Goal: Task Accomplishment & Management: Manage account settings

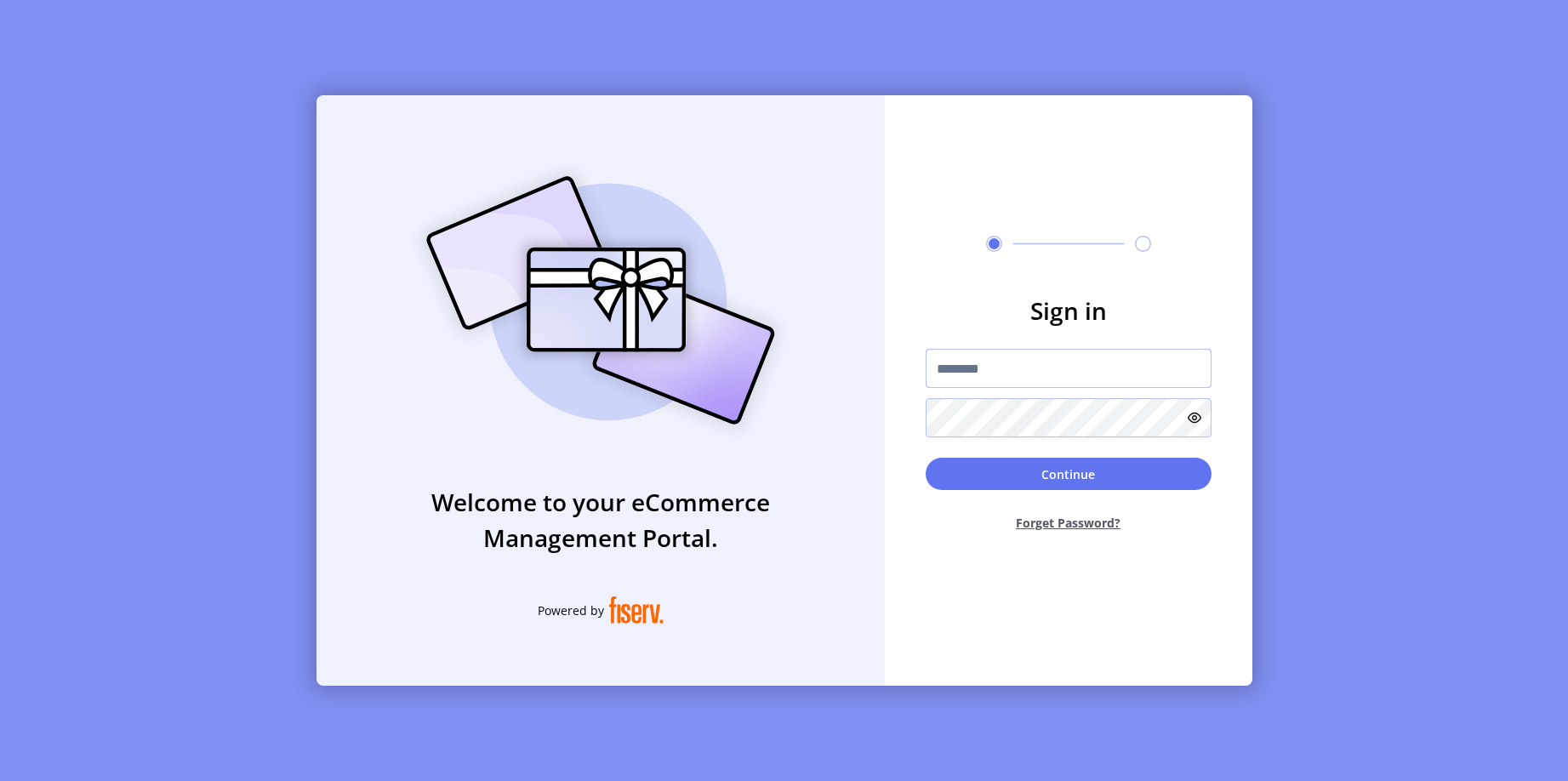
click at [1007, 378] on input "text" at bounding box center [1068, 369] width 286 height 39
type input "**********"
click at [1149, 473] on button "Continue" at bounding box center [1068, 473] width 286 height 33
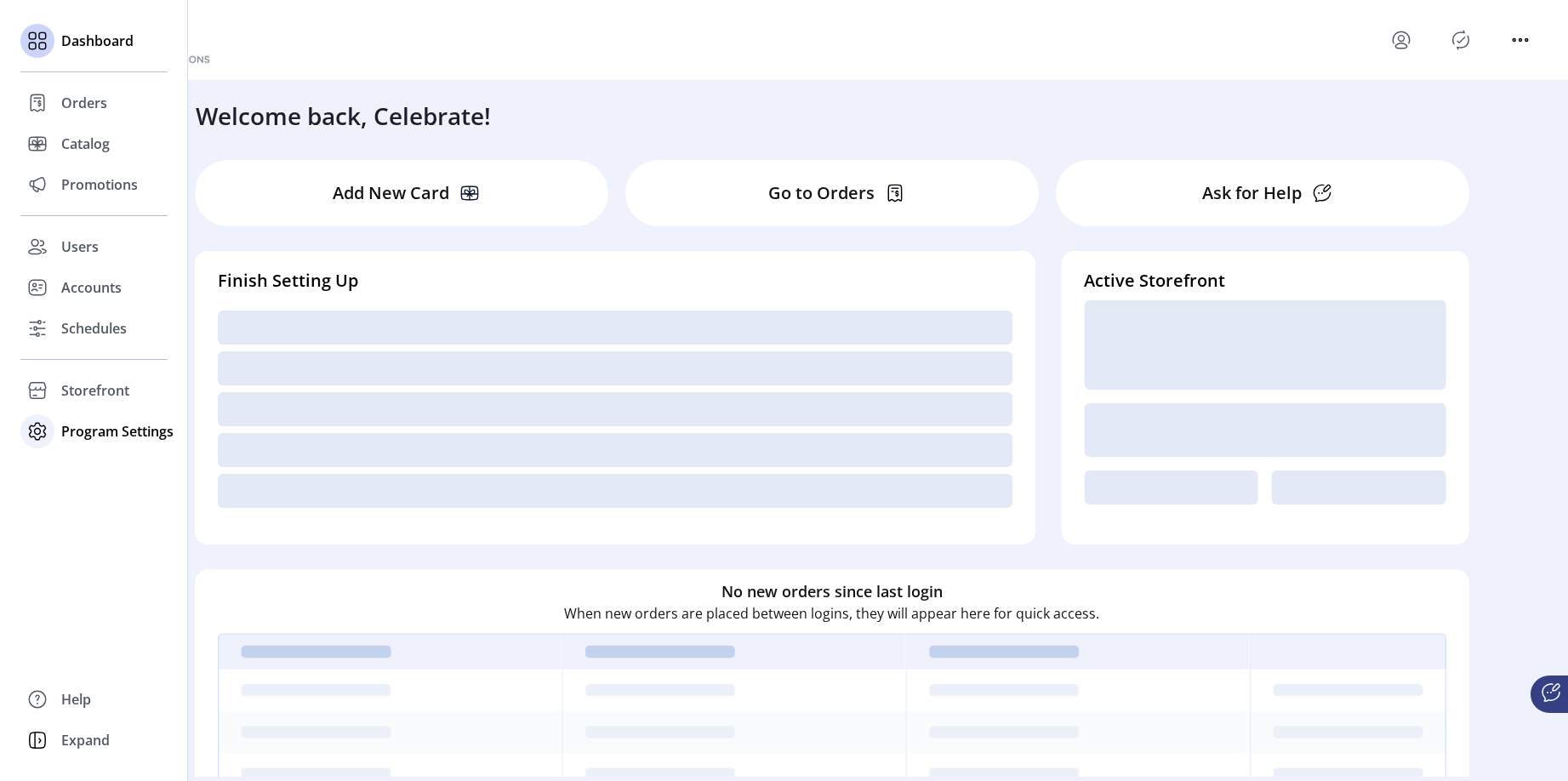
click at [76, 424] on span "Program Settings" at bounding box center [117, 431] width 112 height 21
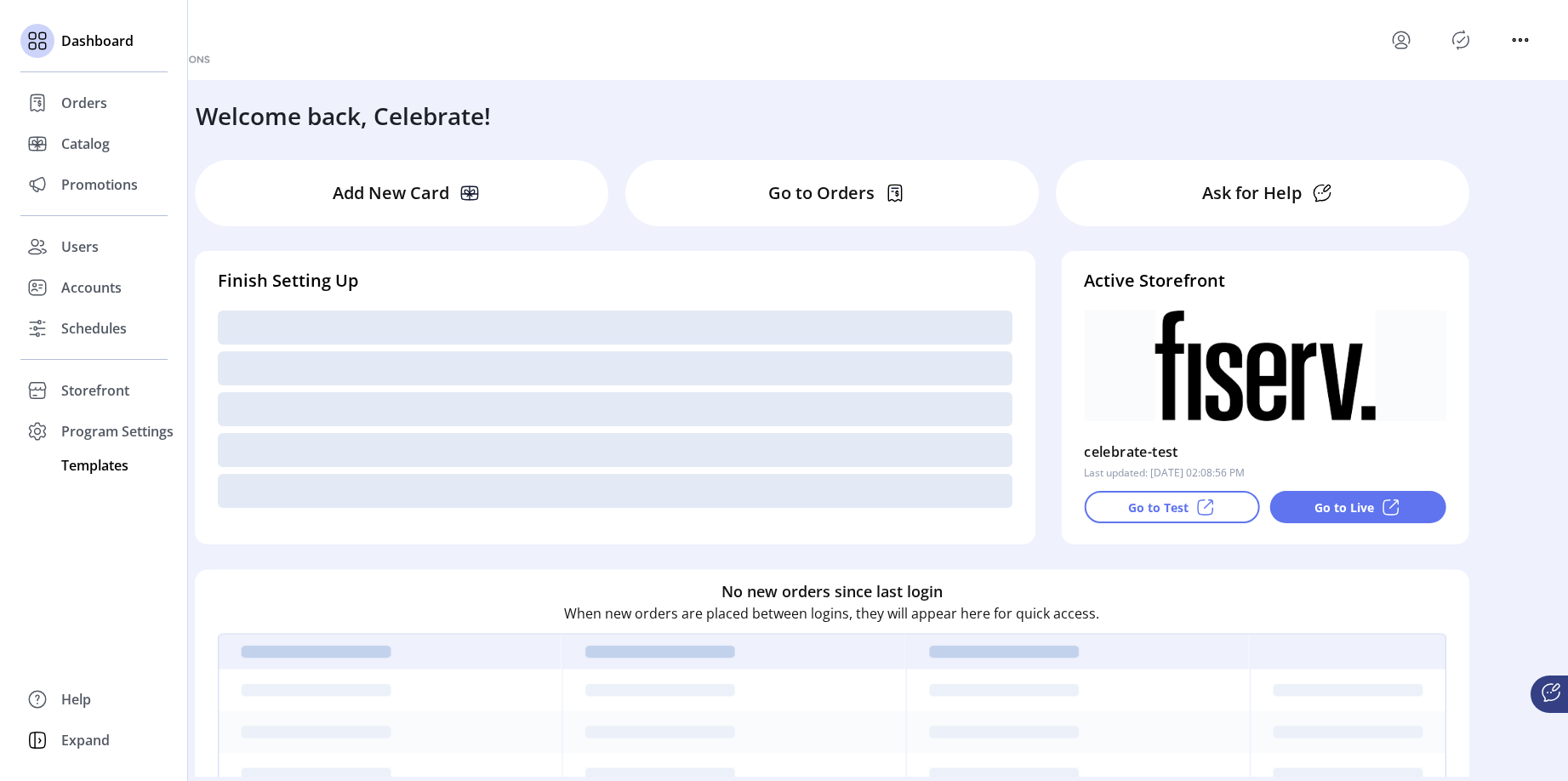
click at [79, 465] on span "Templates" at bounding box center [95, 464] width 67 height 21
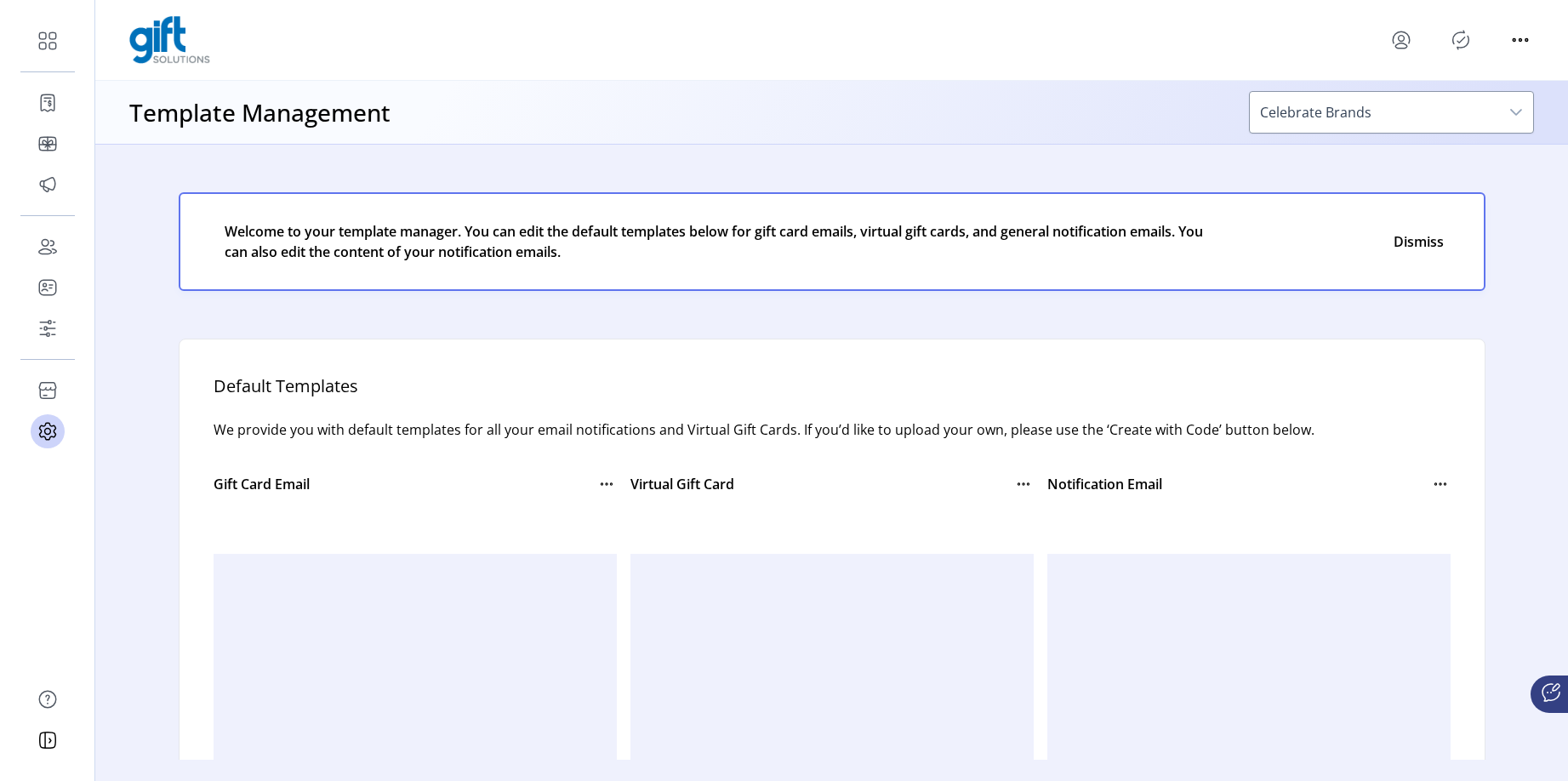
click at [578, 104] on div "Template Management Celebrate Brands" at bounding box center [831, 112] width 1472 height 63
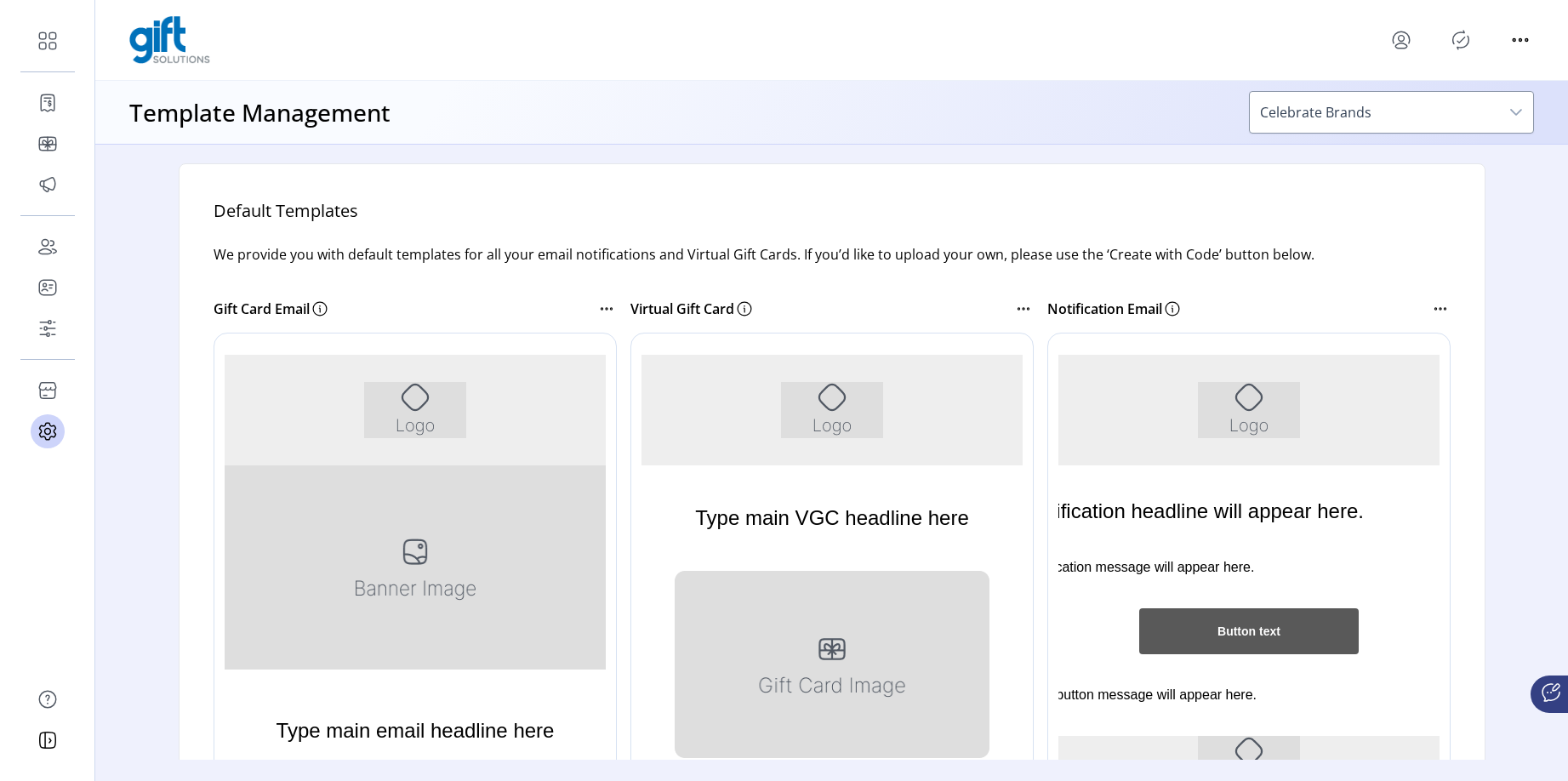
scroll to position [265, 0]
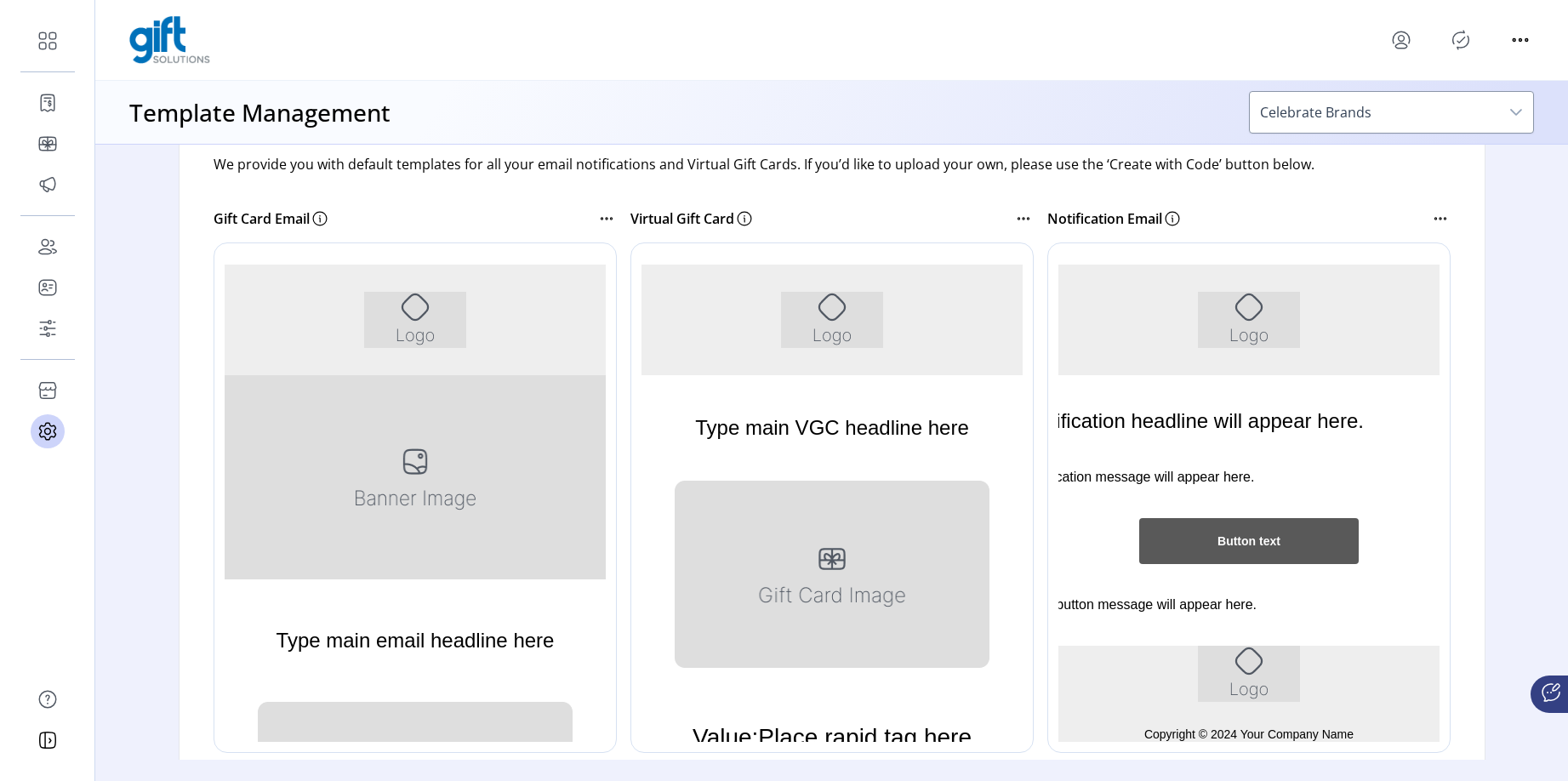
click at [919, 358] on div "Rich Text Area. Press ALT-0 for help." at bounding box center [831, 319] width 483 height 110
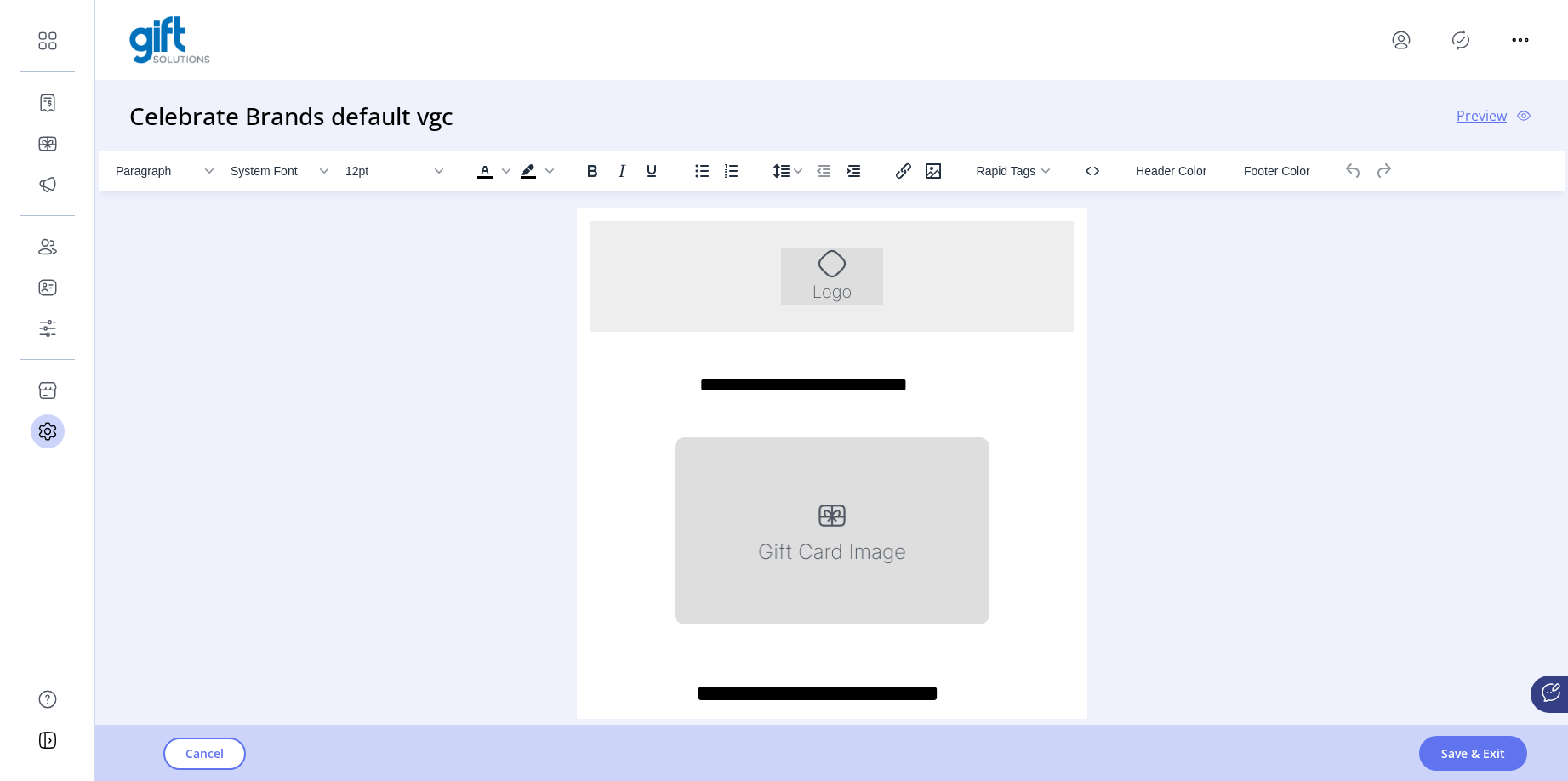
click at [1360, 270] on div "Paragraph System Font 12pt To open the popup, press Shift+Enter To open the pop…" at bounding box center [831, 435] width 1465 height 568
